Goal: Find contact information: Find contact information

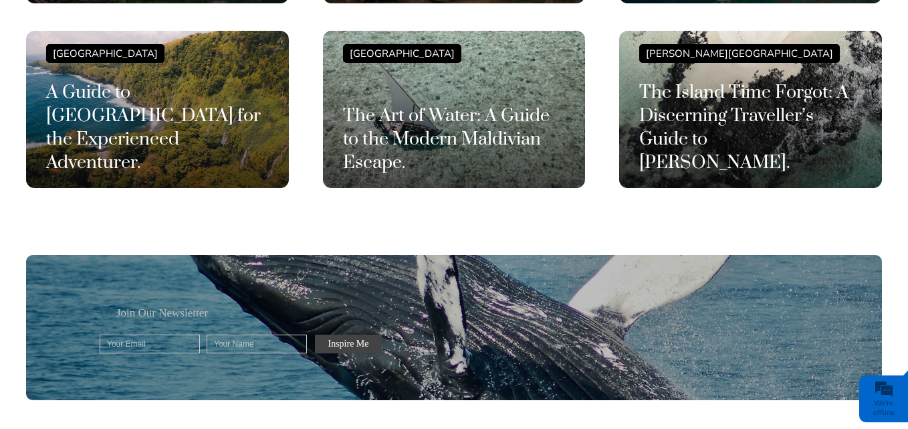
scroll to position [3613, 0]
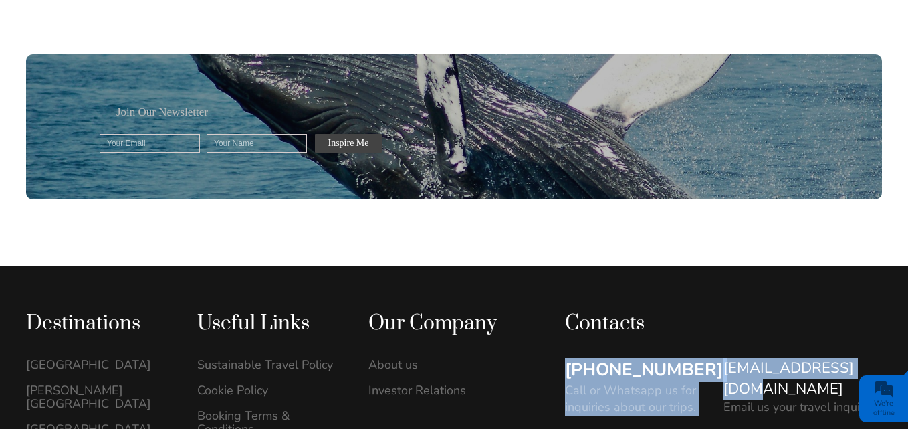
drag, startPoint x: 719, startPoint y: 304, endPoint x: 865, endPoint y: 296, distance: 146.7
click at [865, 358] on div "[PHONE_NUMBER] Call or Whatsapp us for inquiries about our trips. [EMAIL_ADDRES…" at bounding box center [723, 435] width 317 height 155
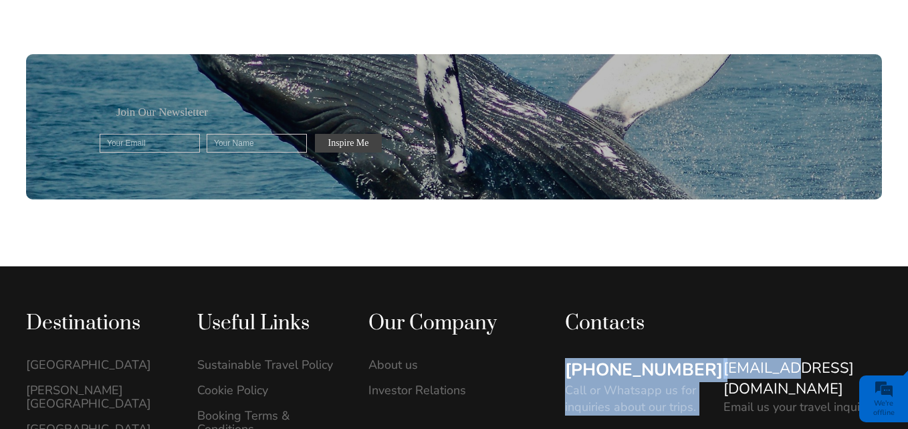
drag, startPoint x: 720, startPoint y: 305, endPoint x: 792, endPoint y: 291, distance: 73.6
click at [801, 358] on div "[PHONE_NUMBER] Call or Whatsapp us for inquiries about our trips. [EMAIL_ADDRES…" at bounding box center [723, 435] width 317 height 155
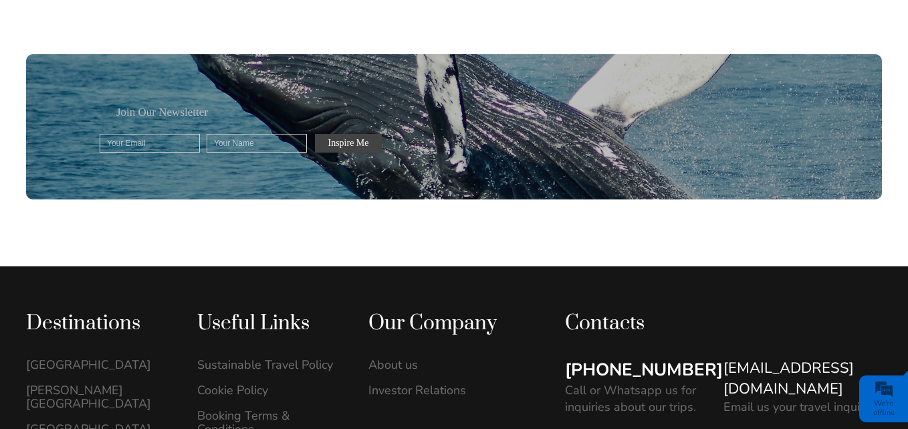
click at [779, 310] on div "Contacts" at bounding box center [723, 323] width 317 height 26
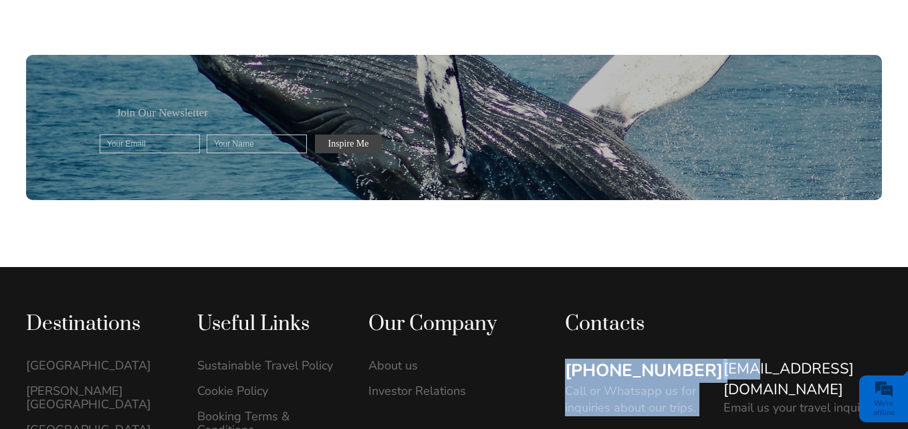
drag, startPoint x: 719, startPoint y: 304, endPoint x: 749, endPoint y: 274, distance: 42.6
click at [752, 359] on div "[PHONE_NUMBER] Call or Whatsapp us for inquiries about our trips. [EMAIL_ADDRES…" at bounding box center [723, 436] width 317 height 155
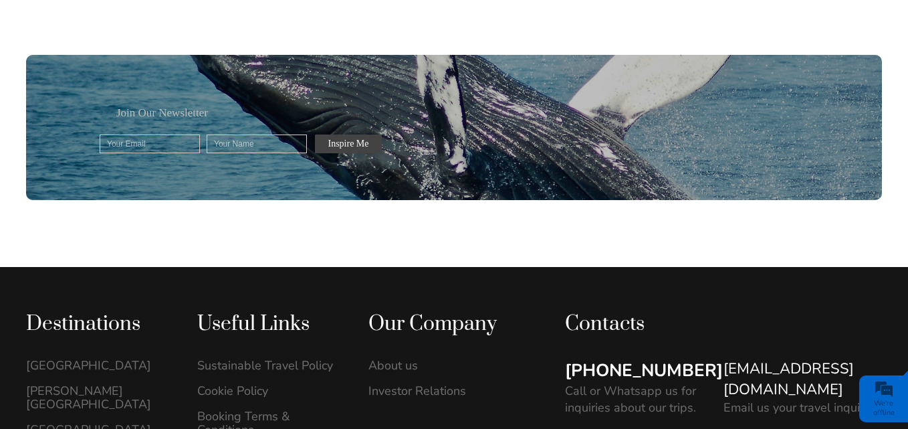
click at [747, 311] on div "Contacts" at bounding box center [723, 324] width 317 height 26
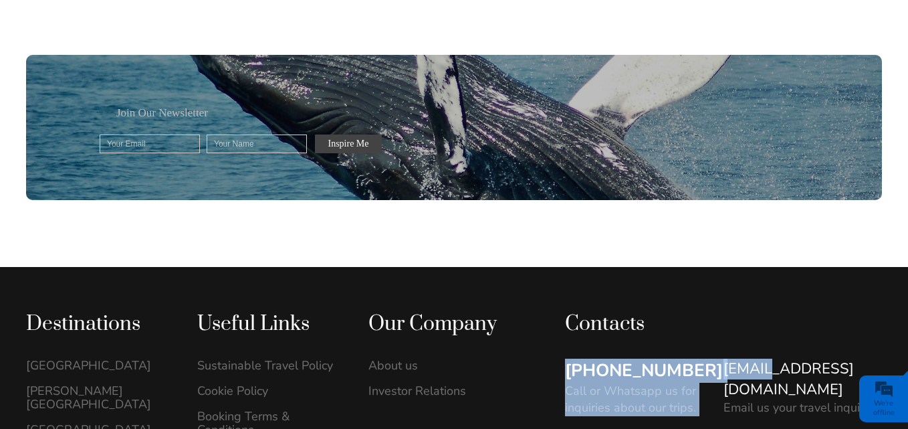
drag, startPoint x: 723, startPoint y: 306, endPoint x: 850, endPoint y: 314, distance: 128.0
click at [790, 359] on div "[PHONE_NUMBER] Call or Whatsapp us for inquiries about our trips. [EMAIL_ADDRES…" at bounding box center [723, 436] width 317 height 155
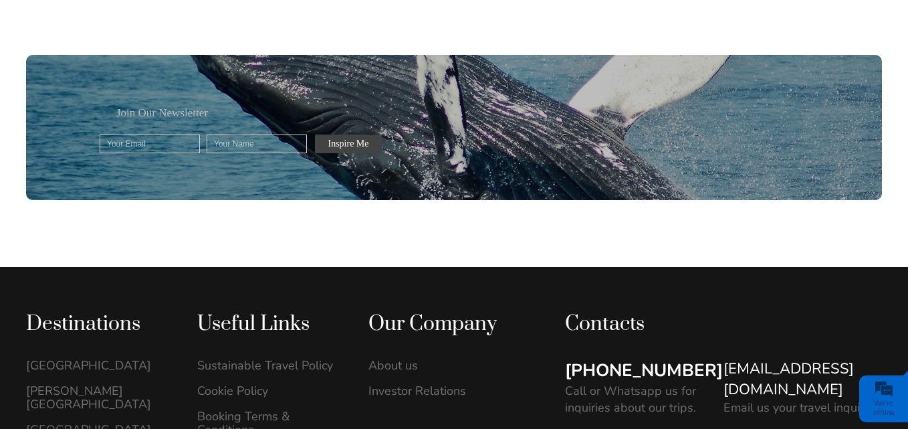
click at [801, 311] on div "Contacts" at bounding box center [723, 324] width 317 height 26
click at [745, 359] on link "[EMAIL_ADDRESS][DOMAIN_NAME]" at bounding box center [803, 379] width 159 height 41
